Goal: Transaction & Acquisition: Purchase product/service

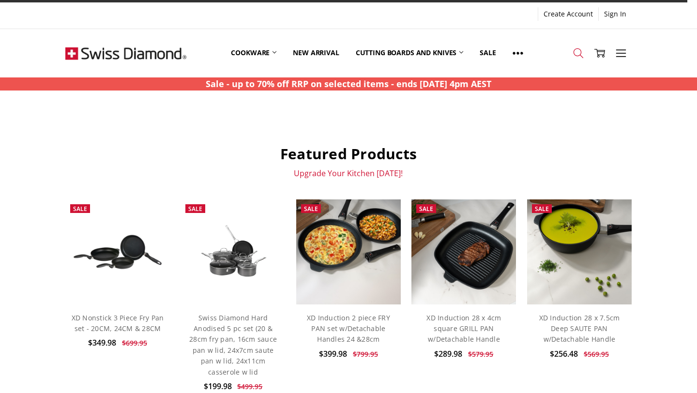
click at [578, 51] on icon at bounding box center [578, 53] width 11 height 11
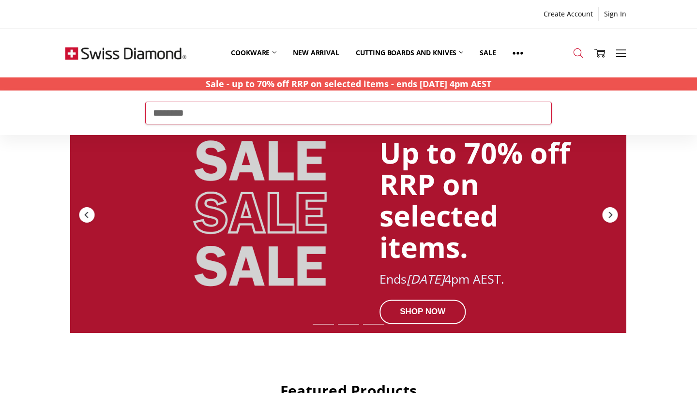
type input "********"
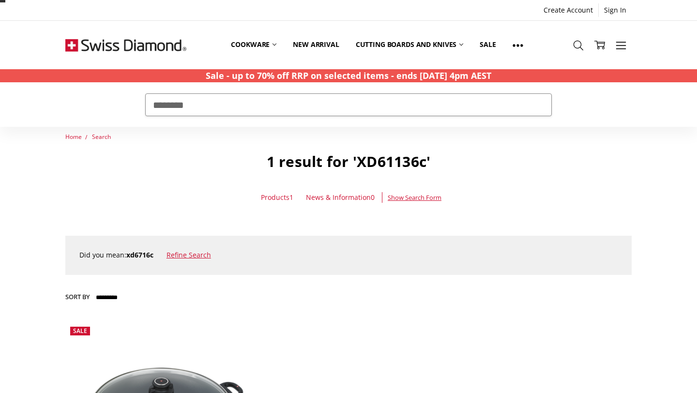
click at [157, 256] on div "Did you mean: xd6716c Refine Search" at bounding box center [347, 255] width 537 height 11
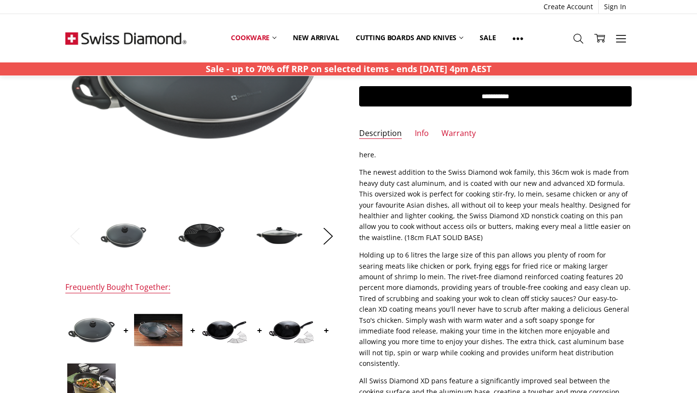
scroll to position [193, 0]
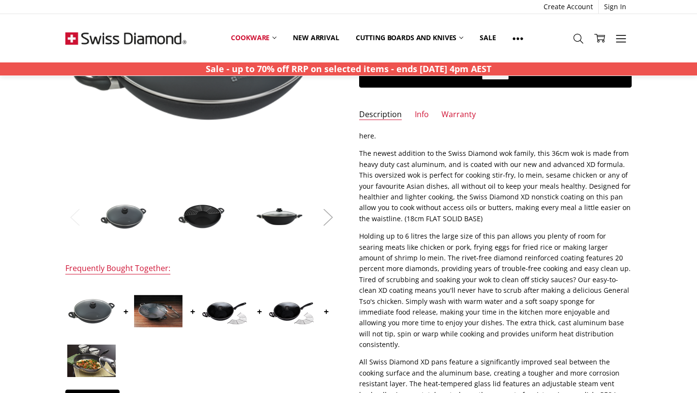
click at [323, 218] on button "Next" at bounding box center [327, 217] width 19 height 30
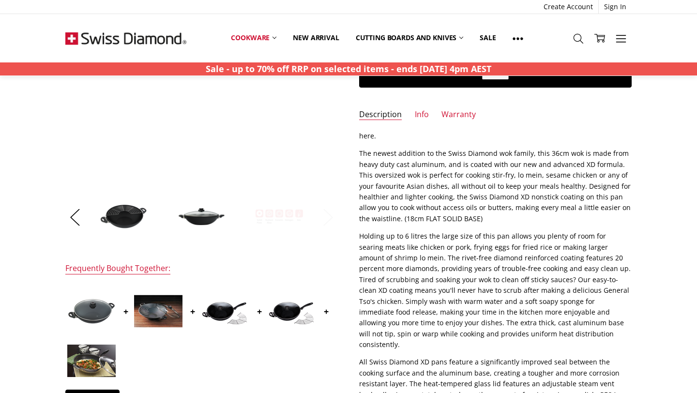
click at [323, 219] on button "Next" at bounding box center [327, 217] width 19 height 30
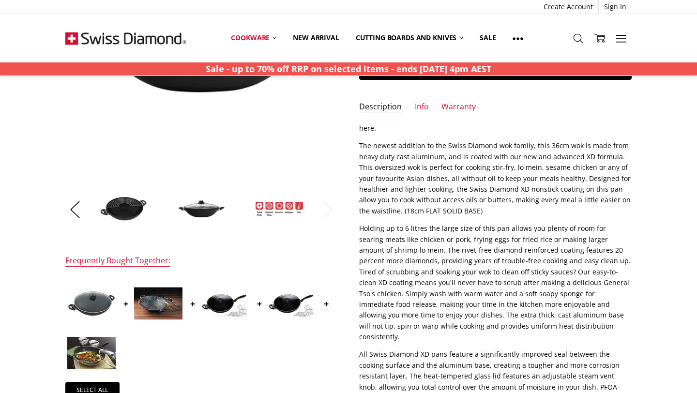
scroll to position [155, 0]
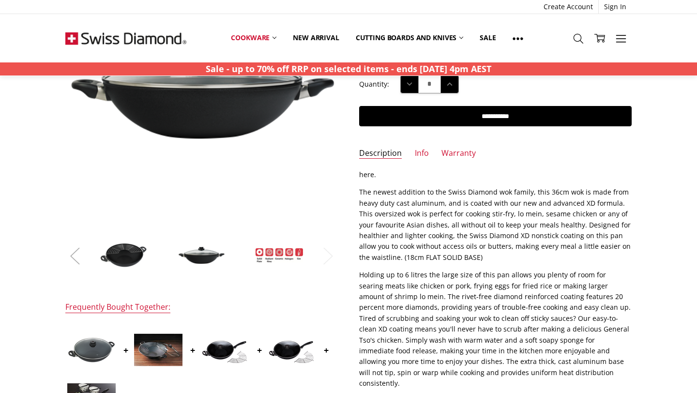
click at [80, 259] on button "Previous" at bounding box center [74, 256] width 19 height 30
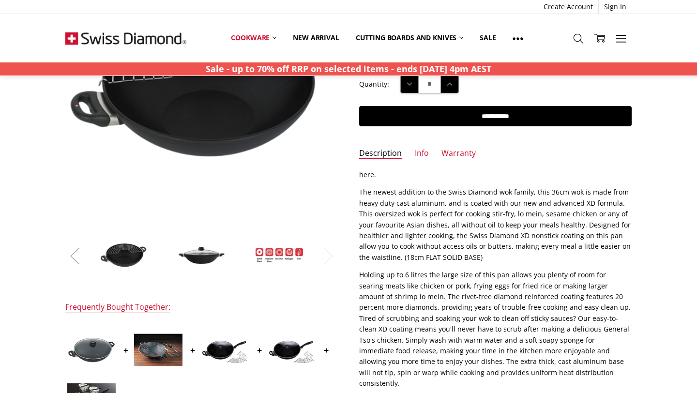
click at [80, 259] on button "Previous" at bounding box center [74, 256] width 19 height 30
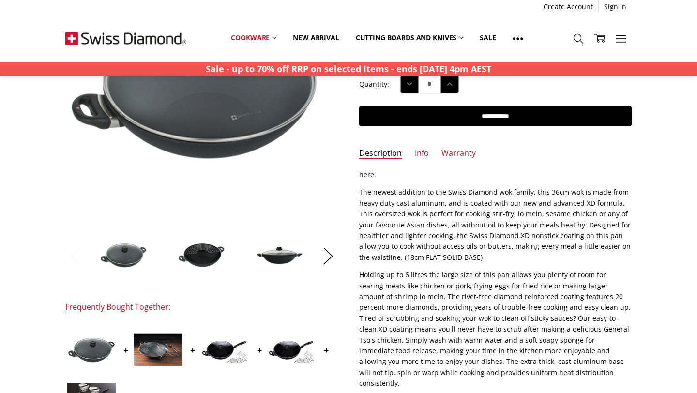
click at [80, 259] on button "Previous" at bounding box center [74, 256] width 19 height 30
